Goal: Task Accomplishment & Management: Manage account settings

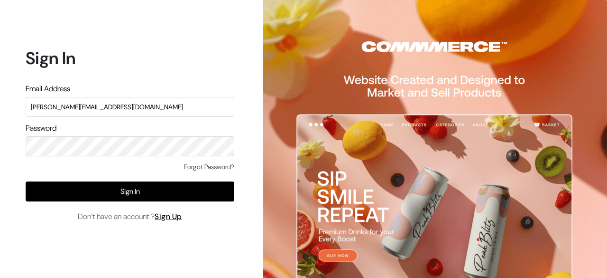
type input "[PERSON_NAME][EMAIL_ADDRESS][DOMAIN_NAME]"
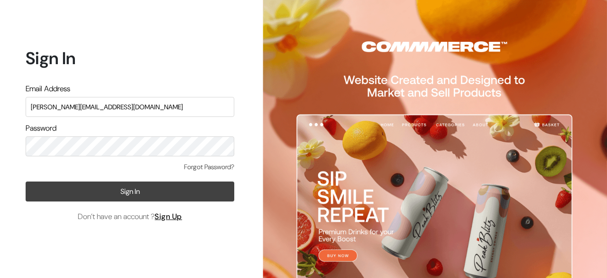
click at [118, 192] on button "Sign In" at bounding box center [130, 191] width 209 height 20
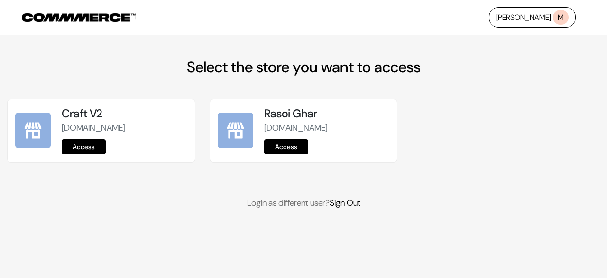
click at [102, 148] on link "Access" at bounding box center [84, 146] width 44 height 15
